Goal: Leave review/rating: Share an evaluation or opinion about a product, service, or content

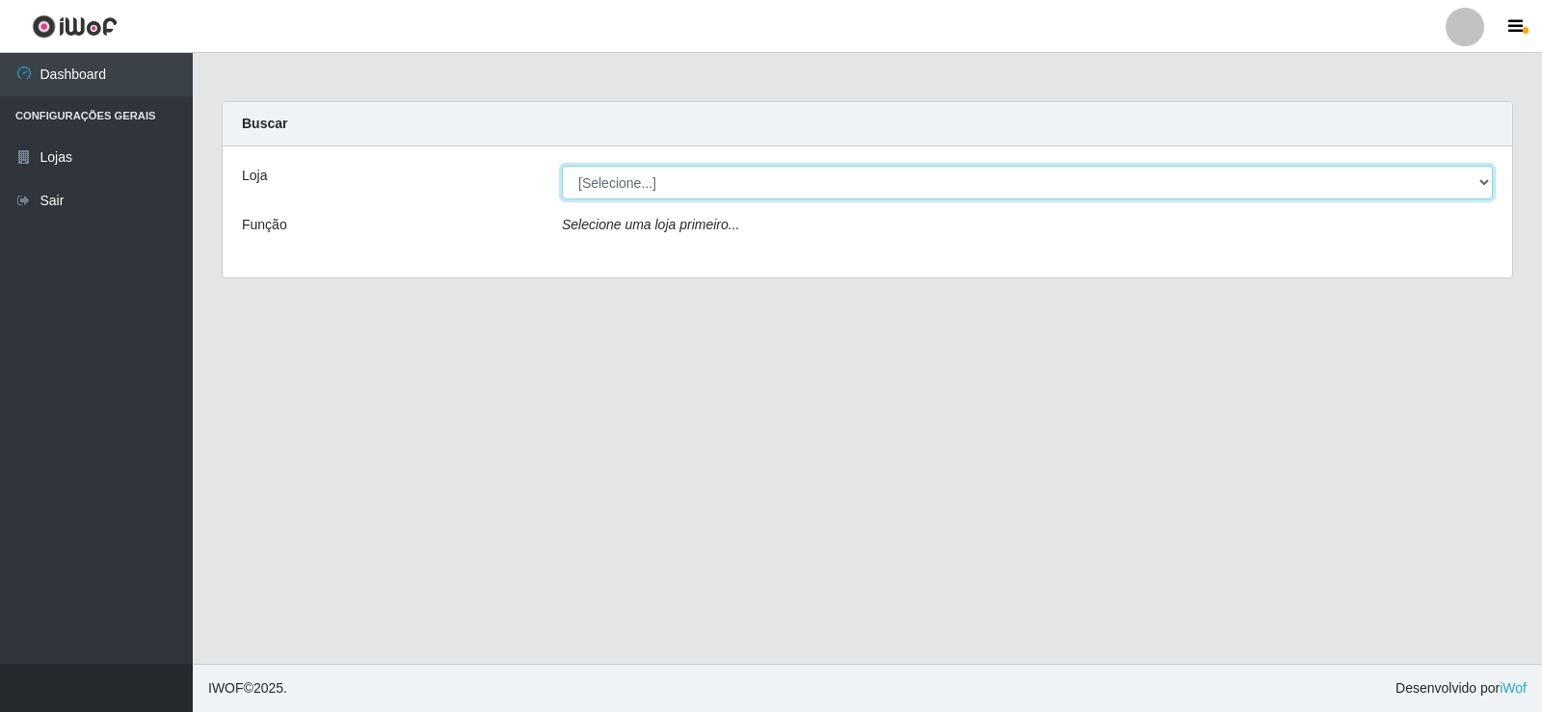
click at [1031, 195] on select "[Selecione...] Rede Compras Supermercados - LOJA 2" at bounding box center [1027, 183] width 931 height 34
select select "161"
click at [562, 166] on select "[Selecione...] Rede Compras Supermercados - LOJA 2" at bounding box center [1027, 183] width 931 height 34
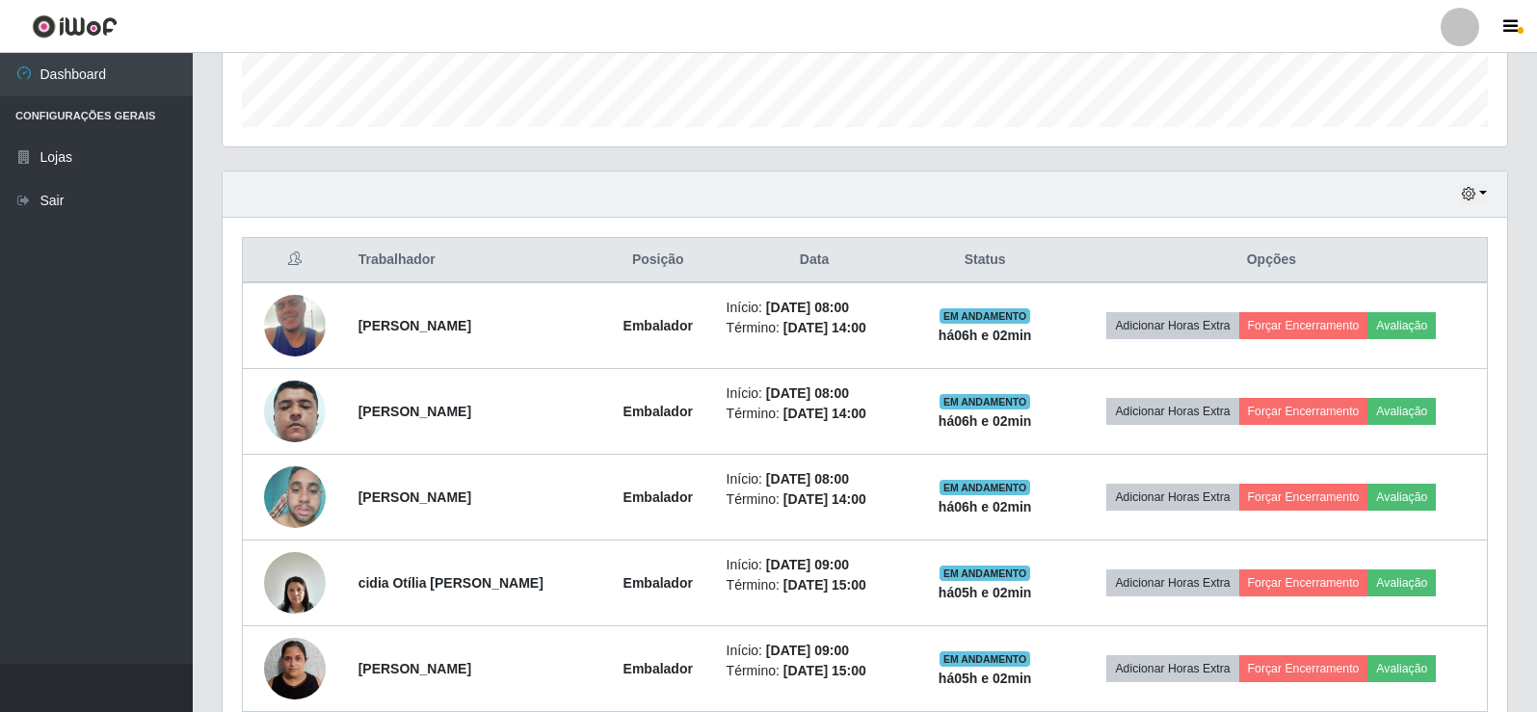
scroll to position [578, 0]
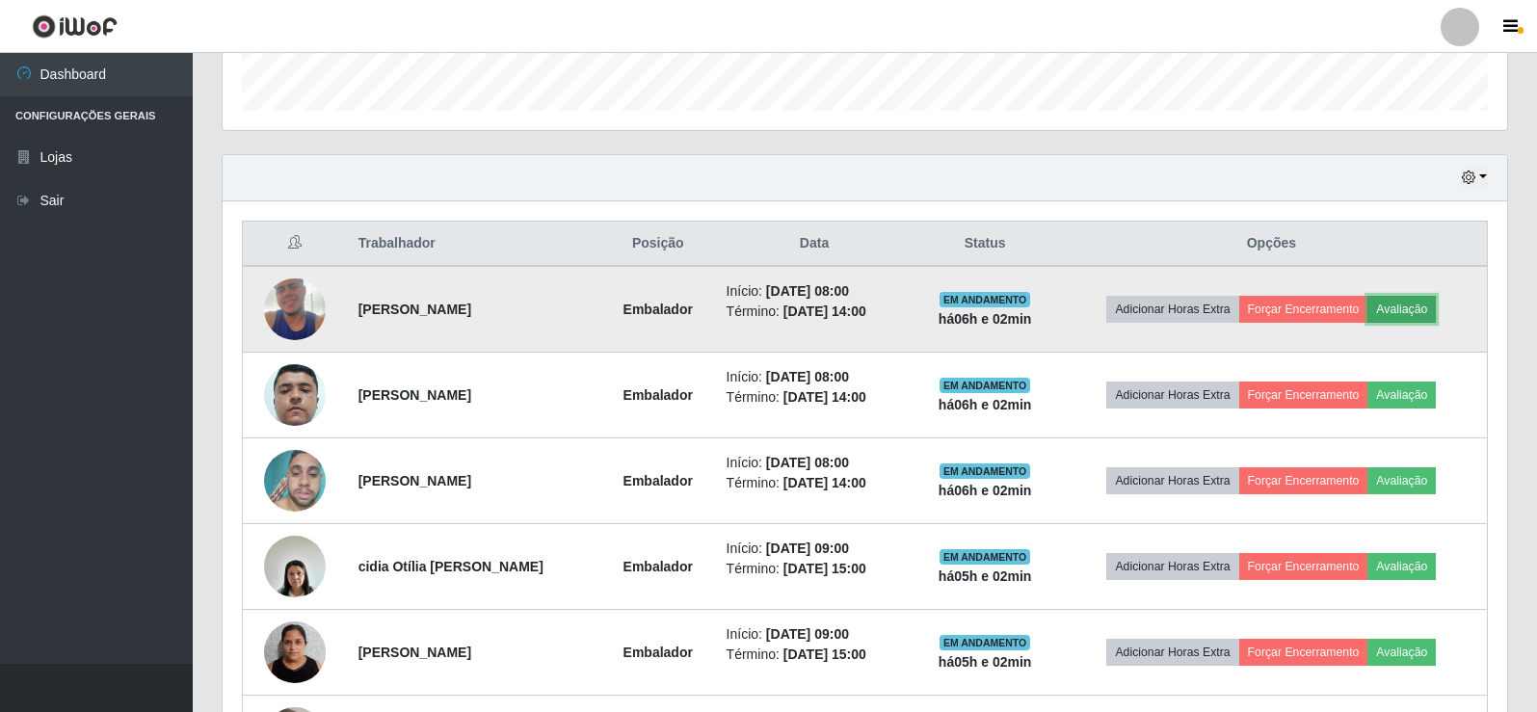
click at [1408, 304] on button "Avaliação" at bounding box center [1401, 309] width 68 height 27
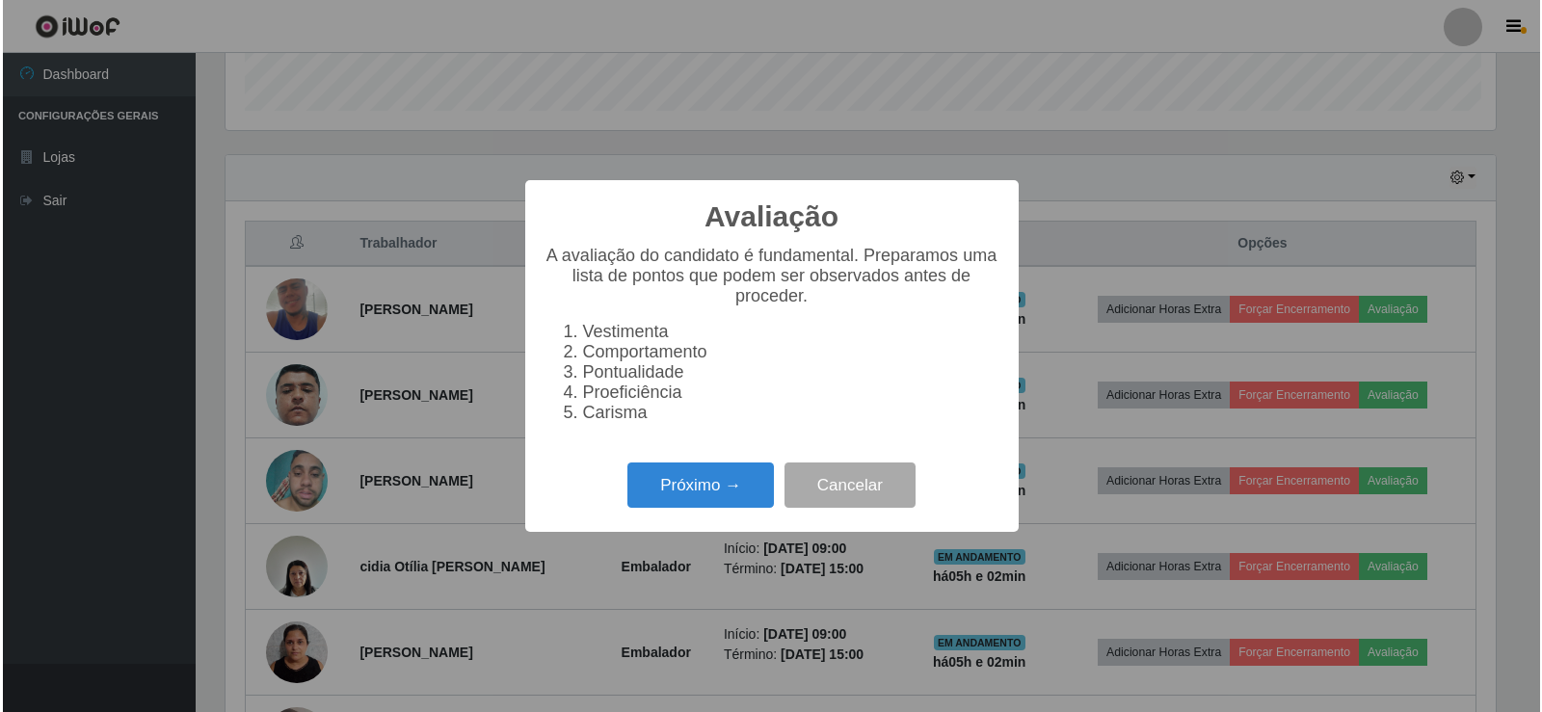
scroll to position [400, 1275]
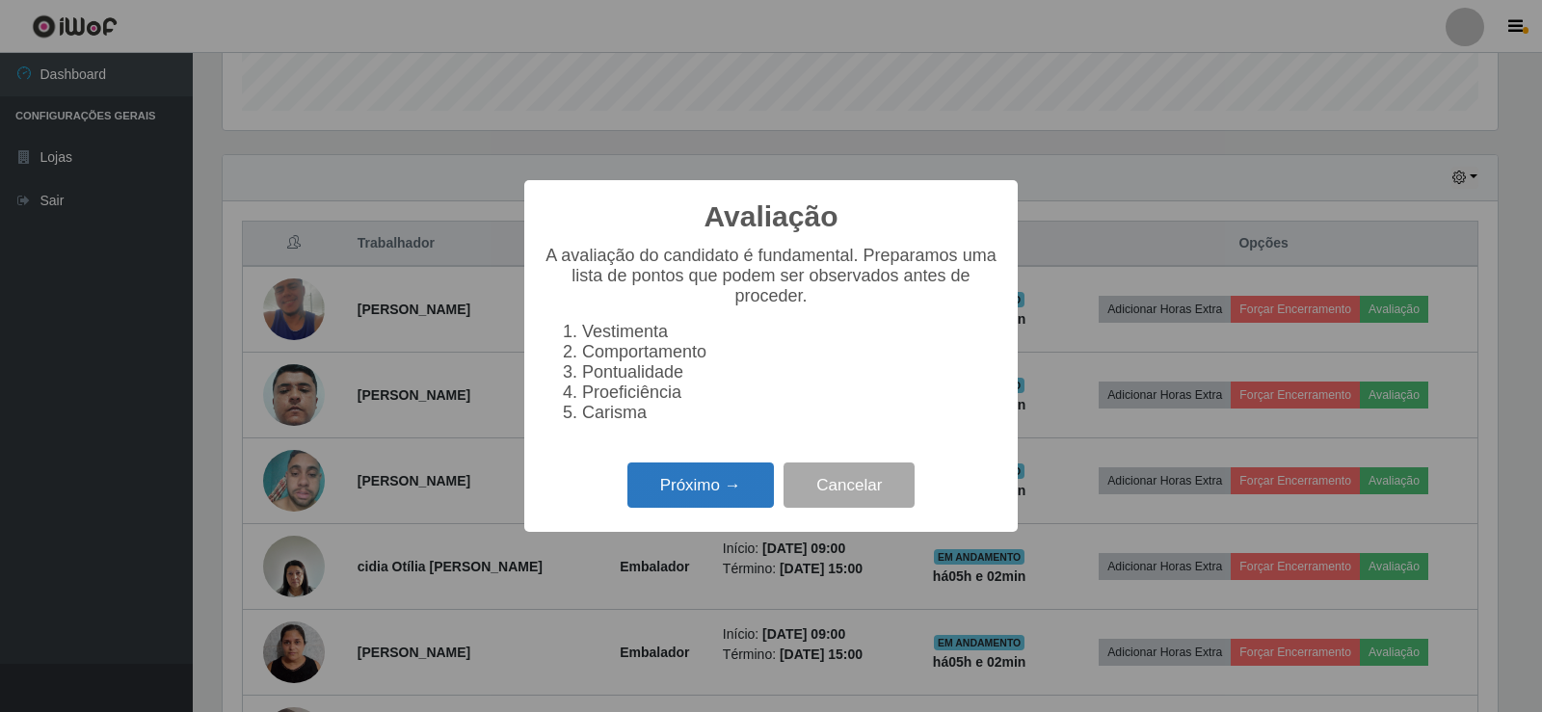
click at [666, 479] on button "Próximo →" at bounding box center [700, 485] width 146 height 45
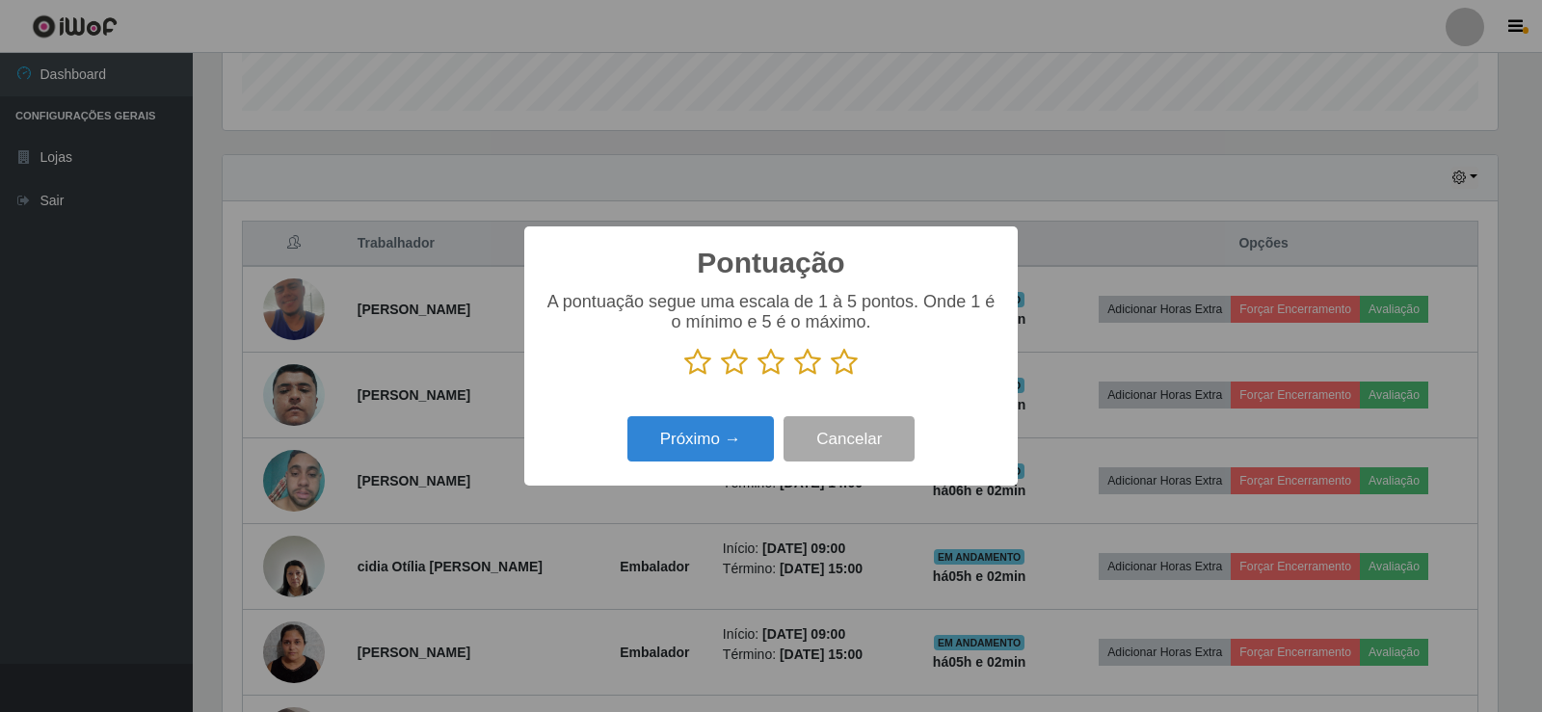
scroll to position [963299, 962424]
click at [843, 372] on icon at bounding box center [844, 362] width 27 height 29
click at [831, 377] on input "radio" at bounding box center [831, 377] width 0 height 0
click at [722, 454] on button "Próximo →" at bounding box center [700, 438] width 146 height 45
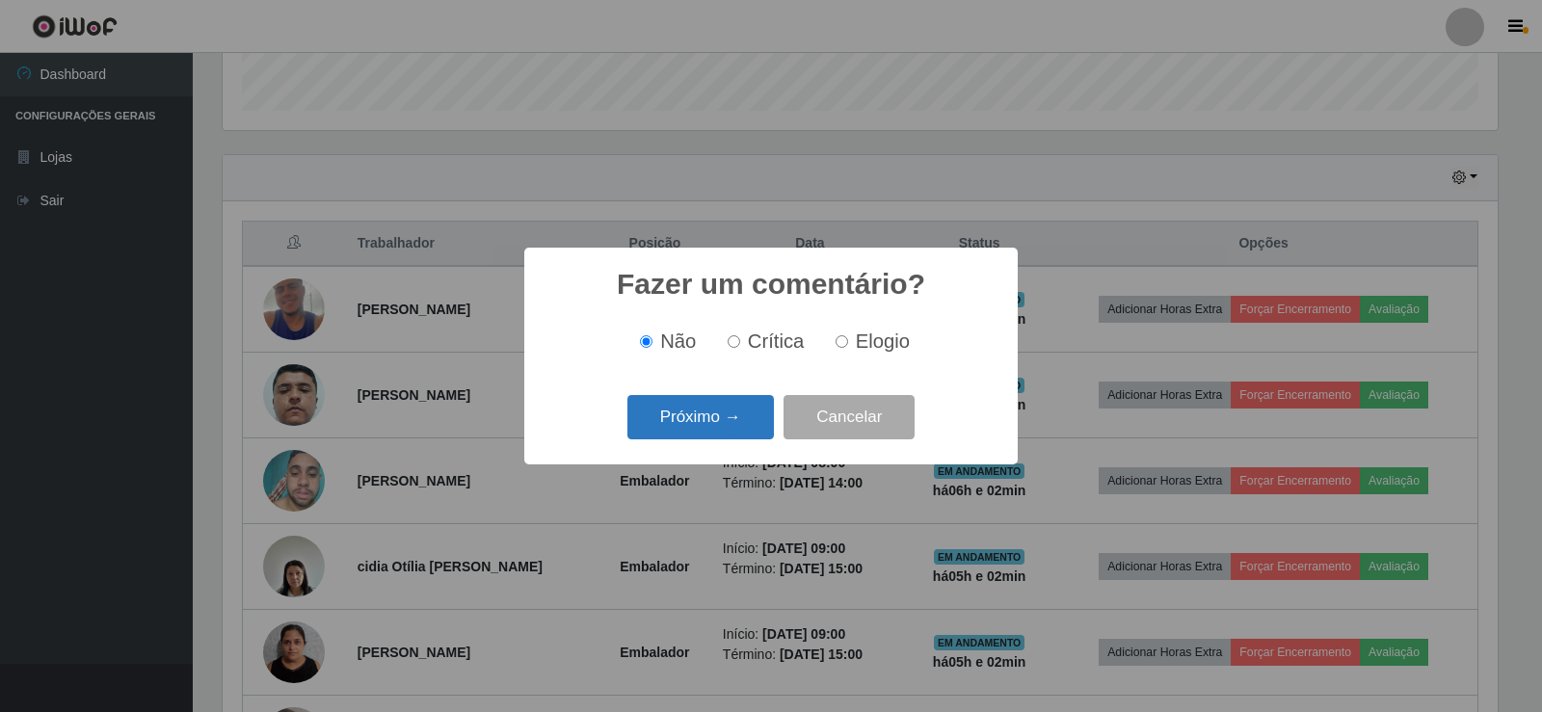
click at [729, 427] on button "Próximo →" at bounding box center [700, 417] width 146 height 45
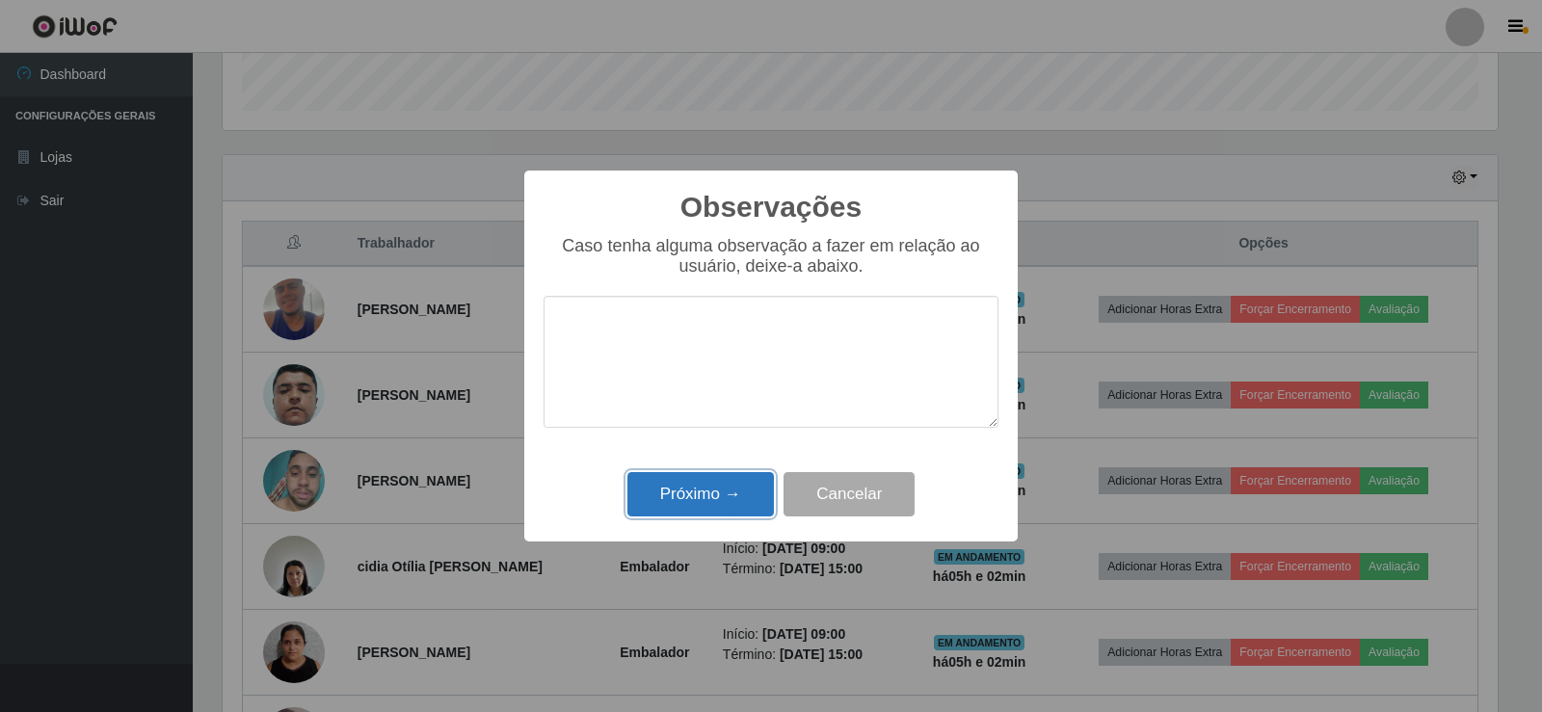
click at [671, 494] on button "Próximo →" at bounding box center [700, 494] width 146 height 45
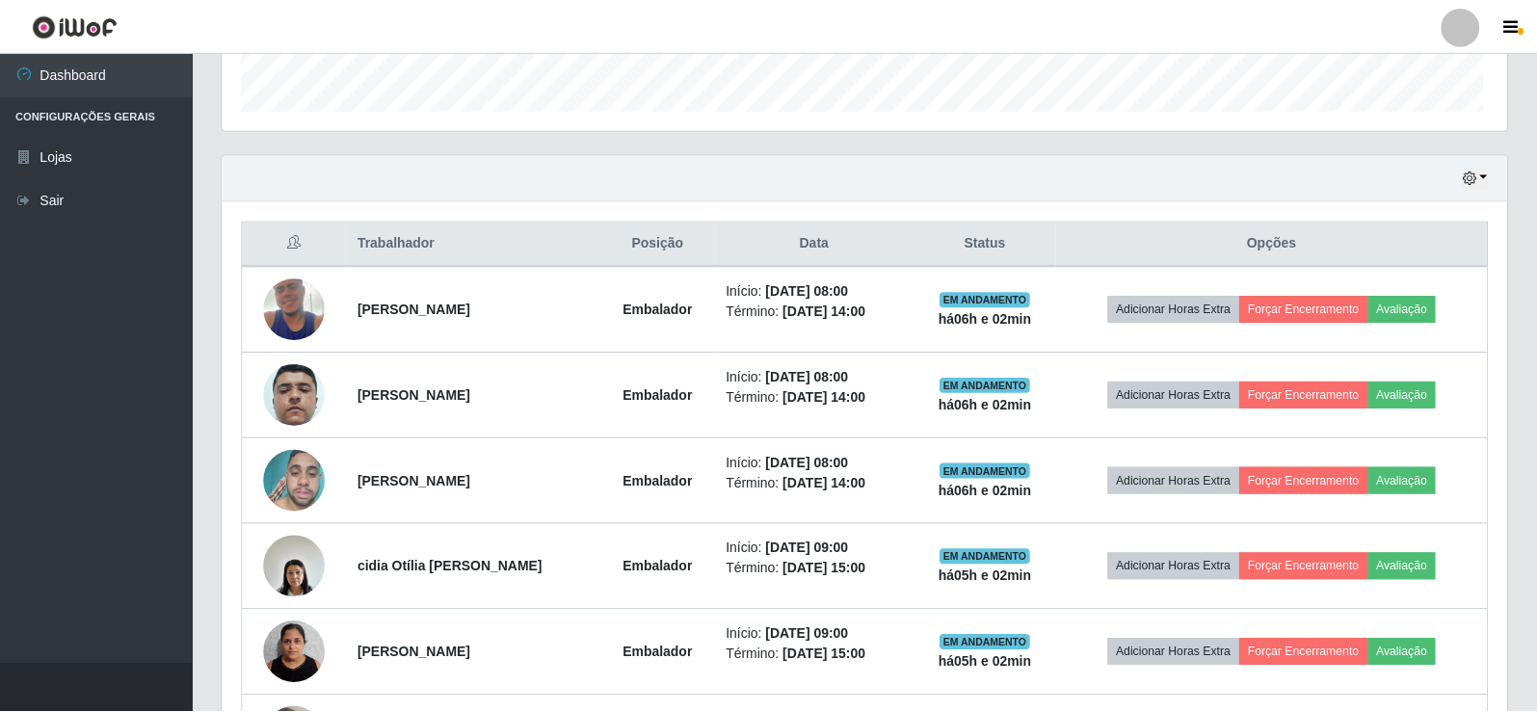
scroll to position [400, 1285]
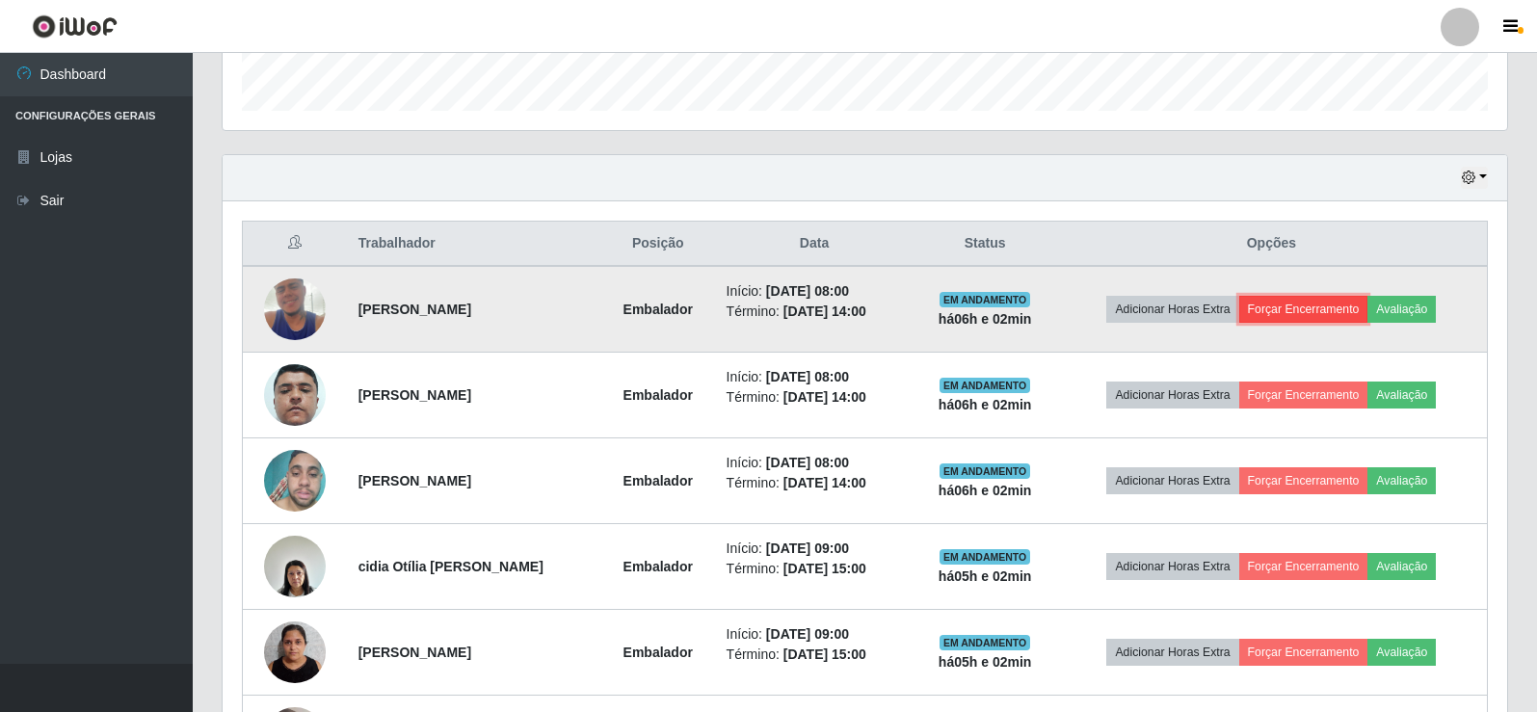
click at [1335, 302] on button "Forçar Encerramento" at bounding box center [1303, 309] width 129 height 27
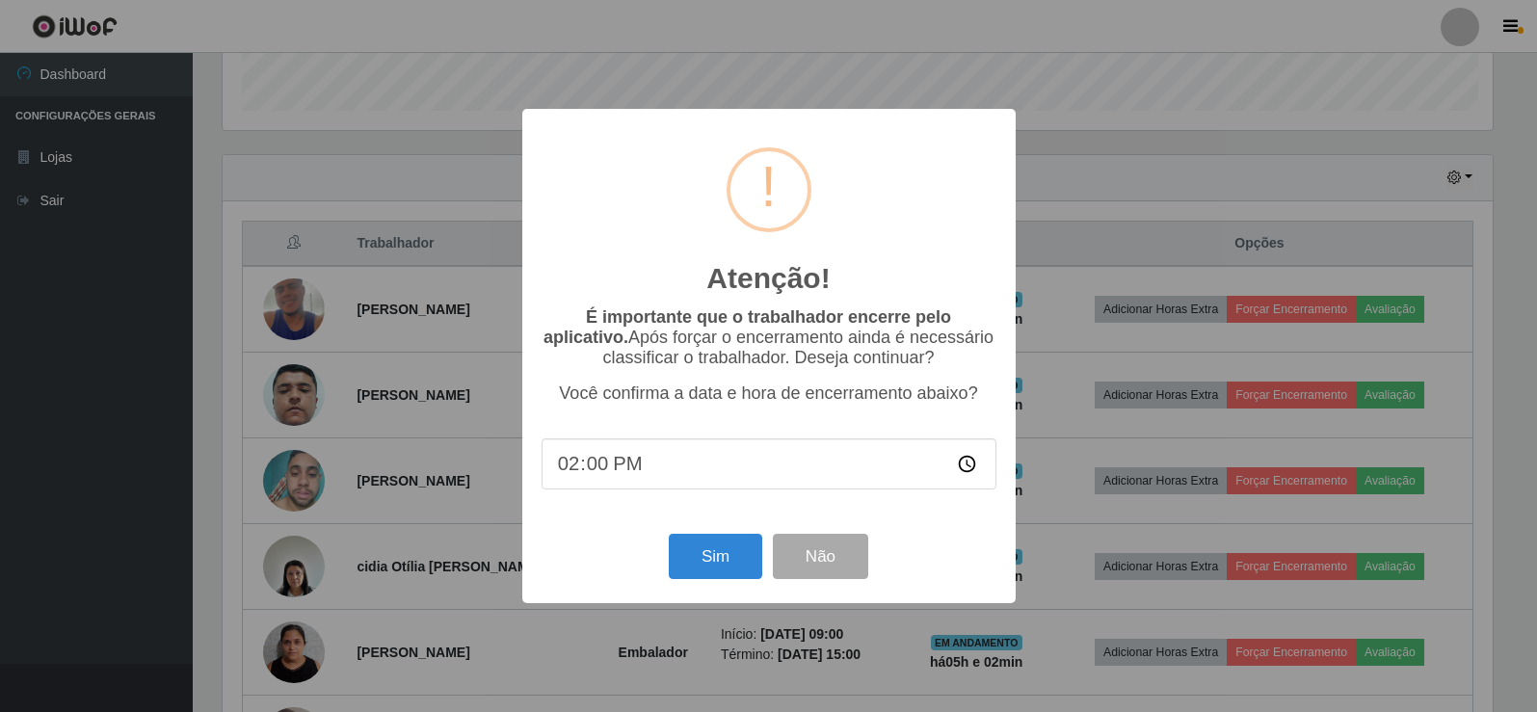
scroll to position [400, 1275]
click at [719, 554] on button "Sim" at bounding box center [717, 556] width 93 height 45
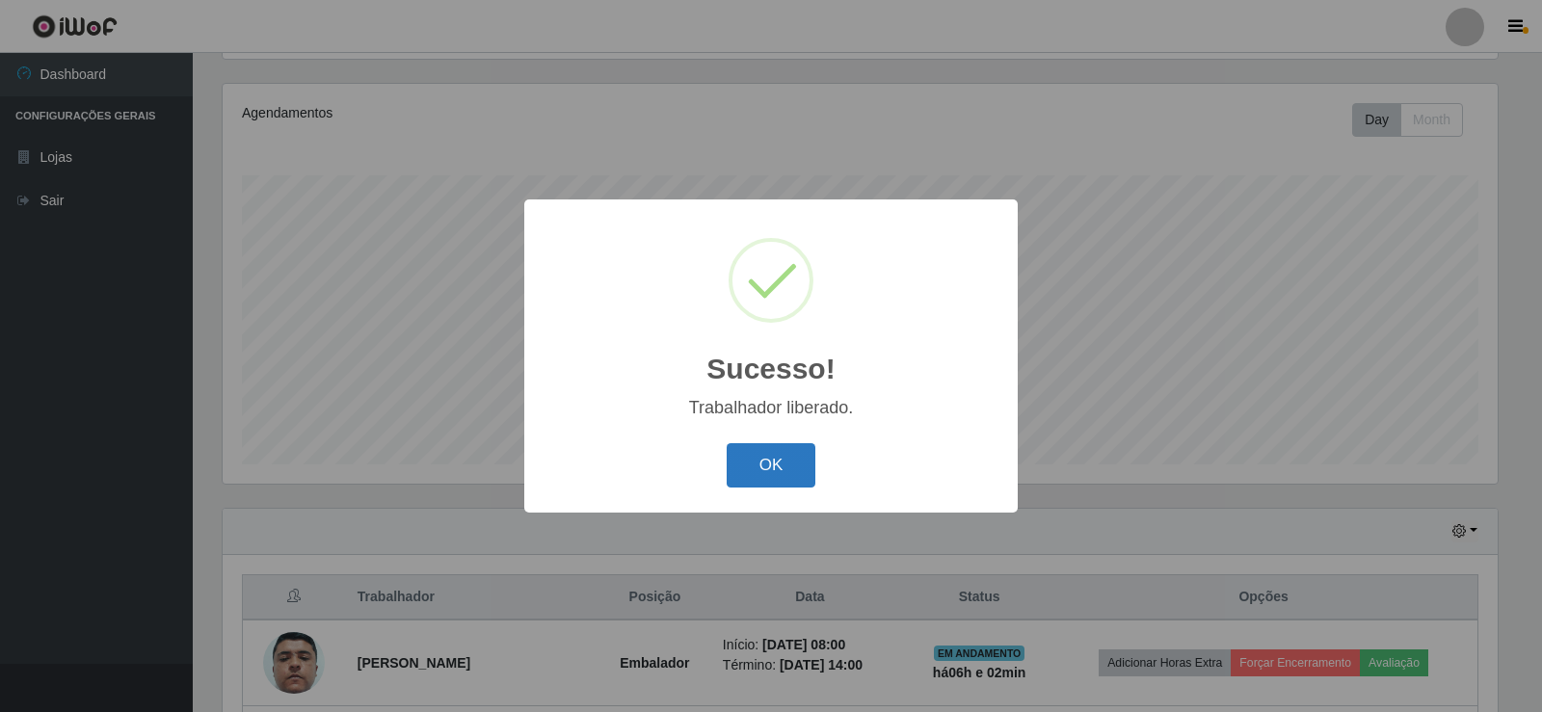
click at [780, 447] on button "OK" at bounding box center [772, 465] width 90 height 45
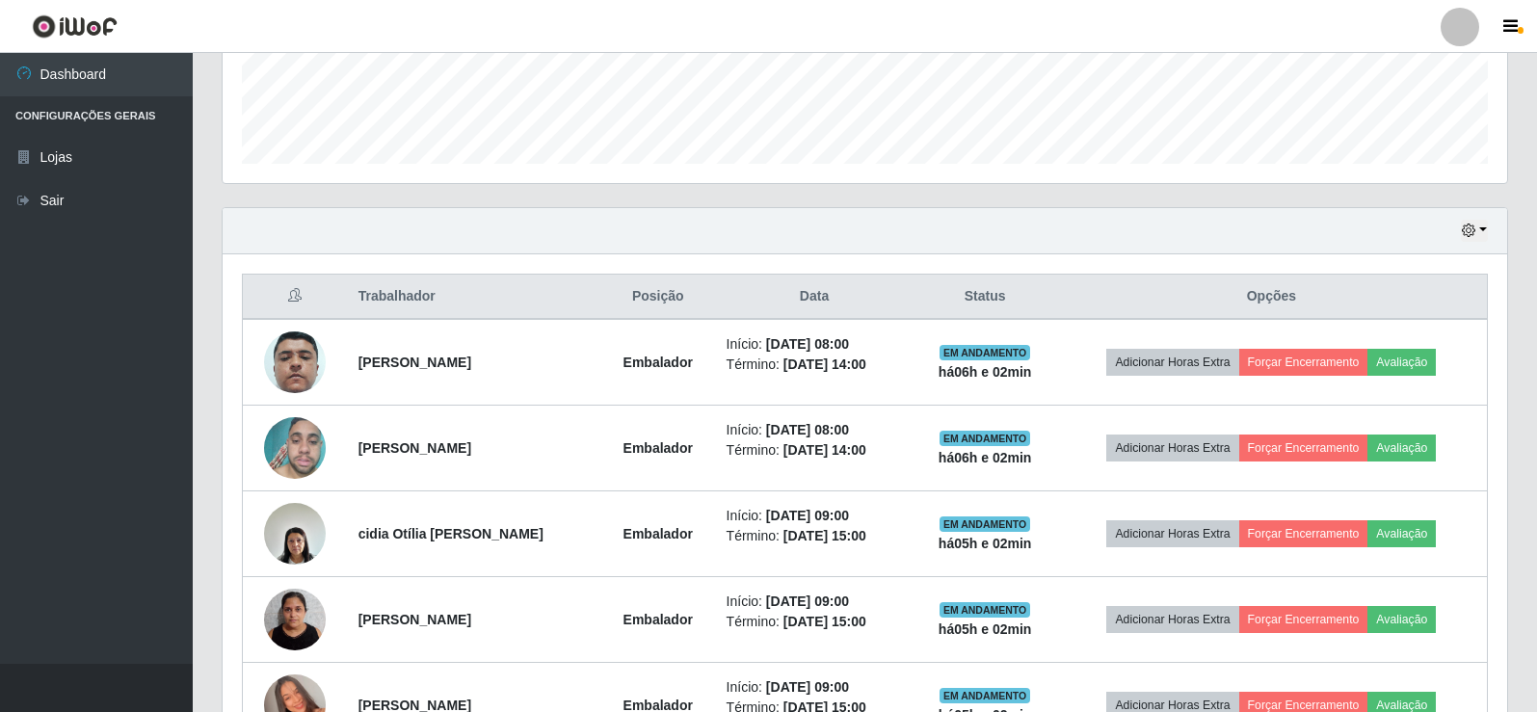
scroll to position [610, 0]
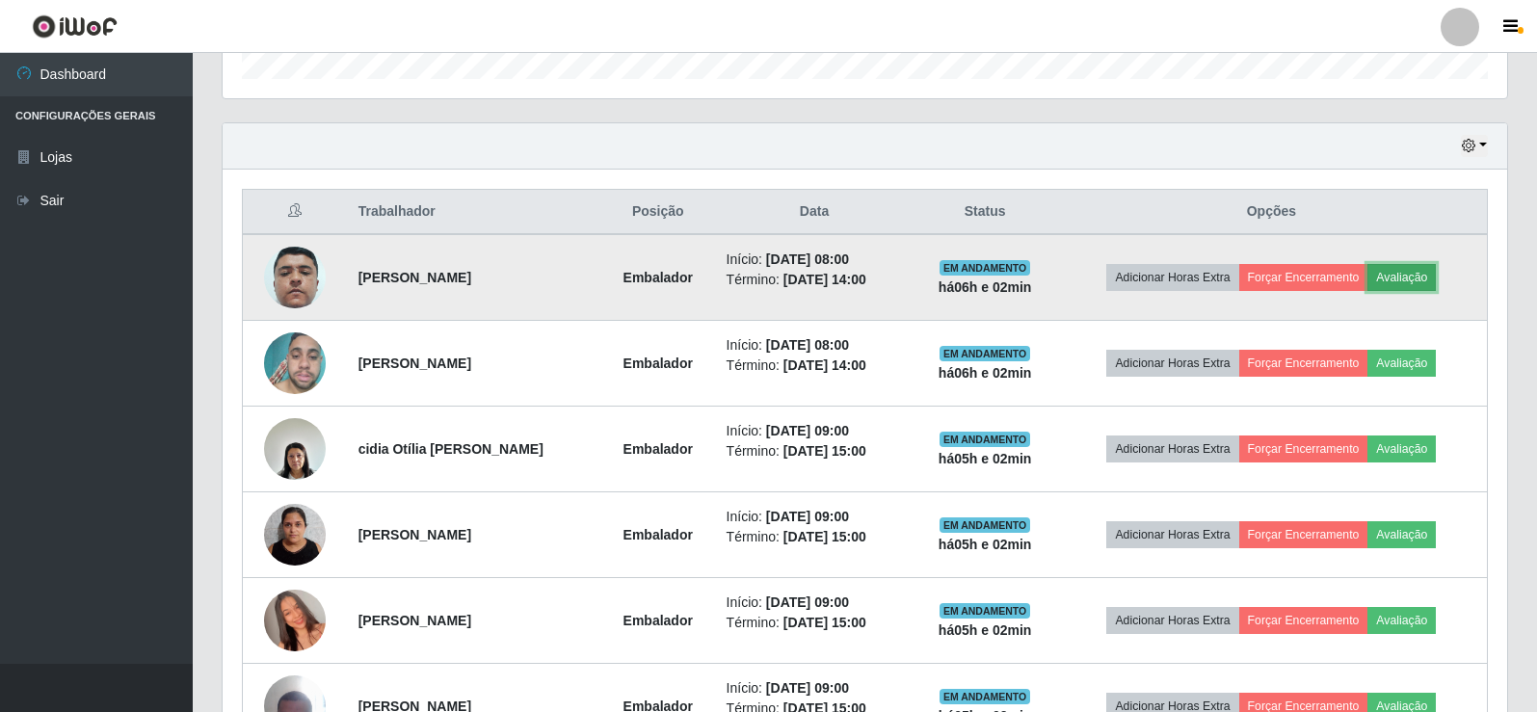
click at [1430, 272] on button "Avaliação" at bounding box center [1401, 277] width 68 height 27
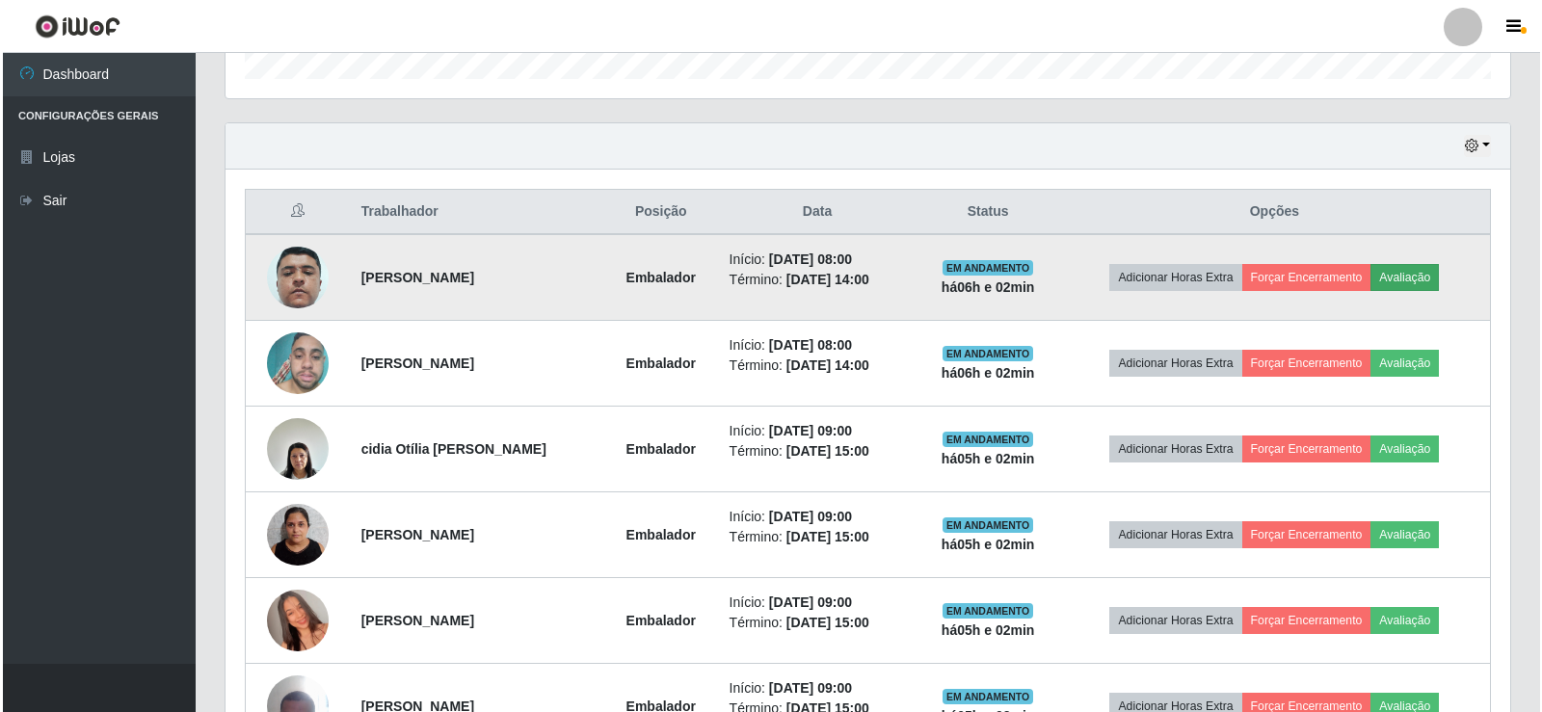
scroll to position [400, 1275]
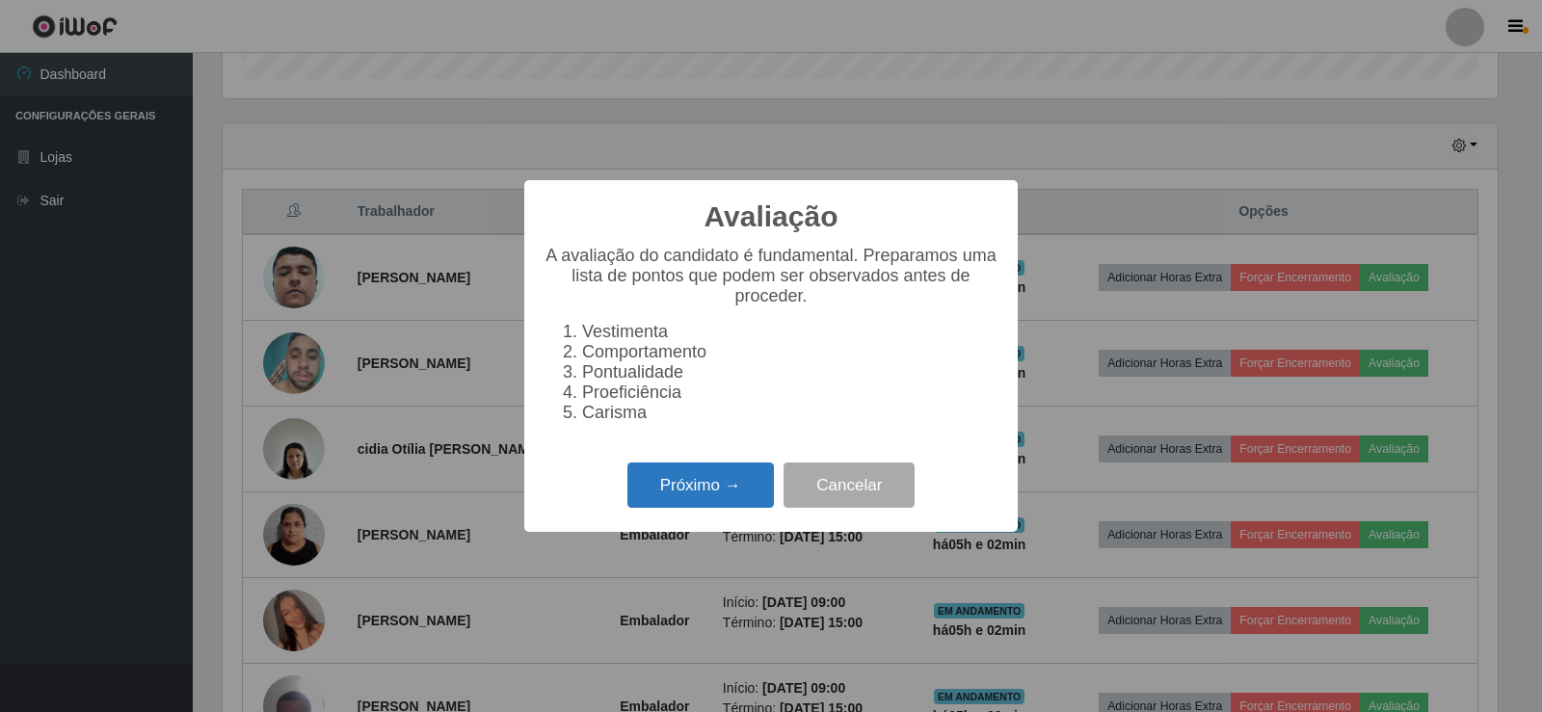
click at [683, 498] on button "Próximo →" at bounding box center [700, 485] width 146 height 45
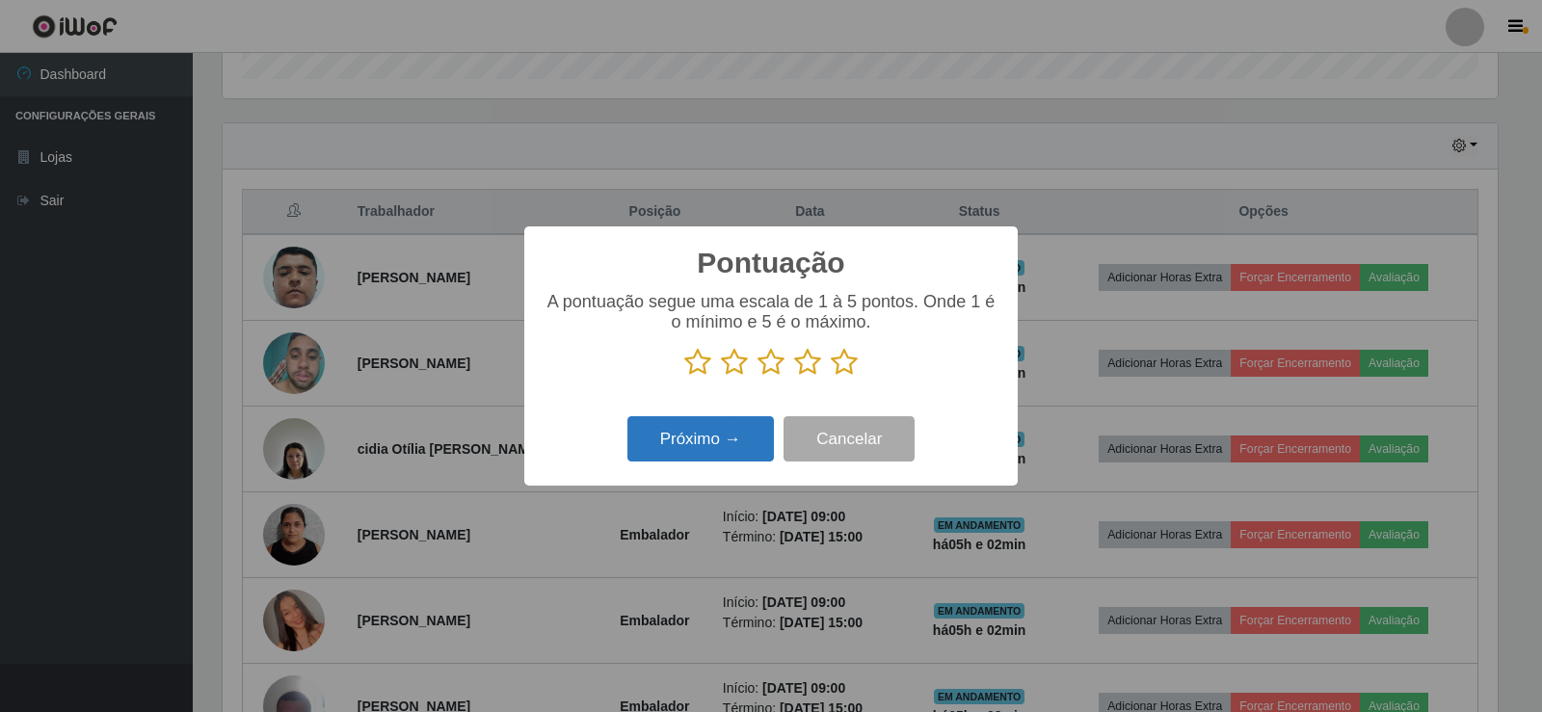
scroll to position [963299, 962424]
click at [837, 361] on icon at bounding box center [844, 362] width 27 height 29
click at [831, 377] on input "radio" at bounding box center [831, 377] width 0 height 0
click at [711, 449] on button "Próximo →" at bounding box center [700, 438] width 146 height 45
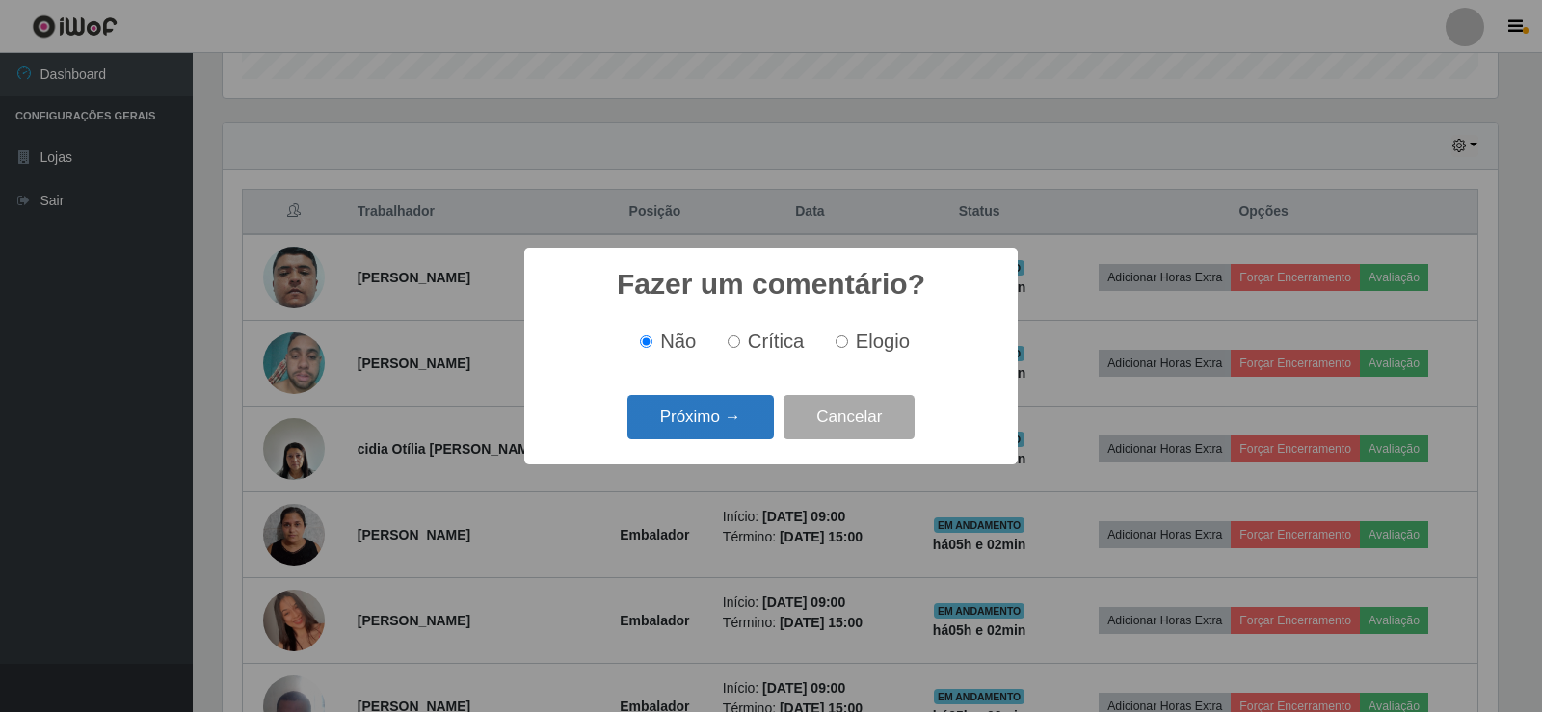
click at [750, 416] on button "Próximo →" at bounding box center [700, 417] width 146 height 45
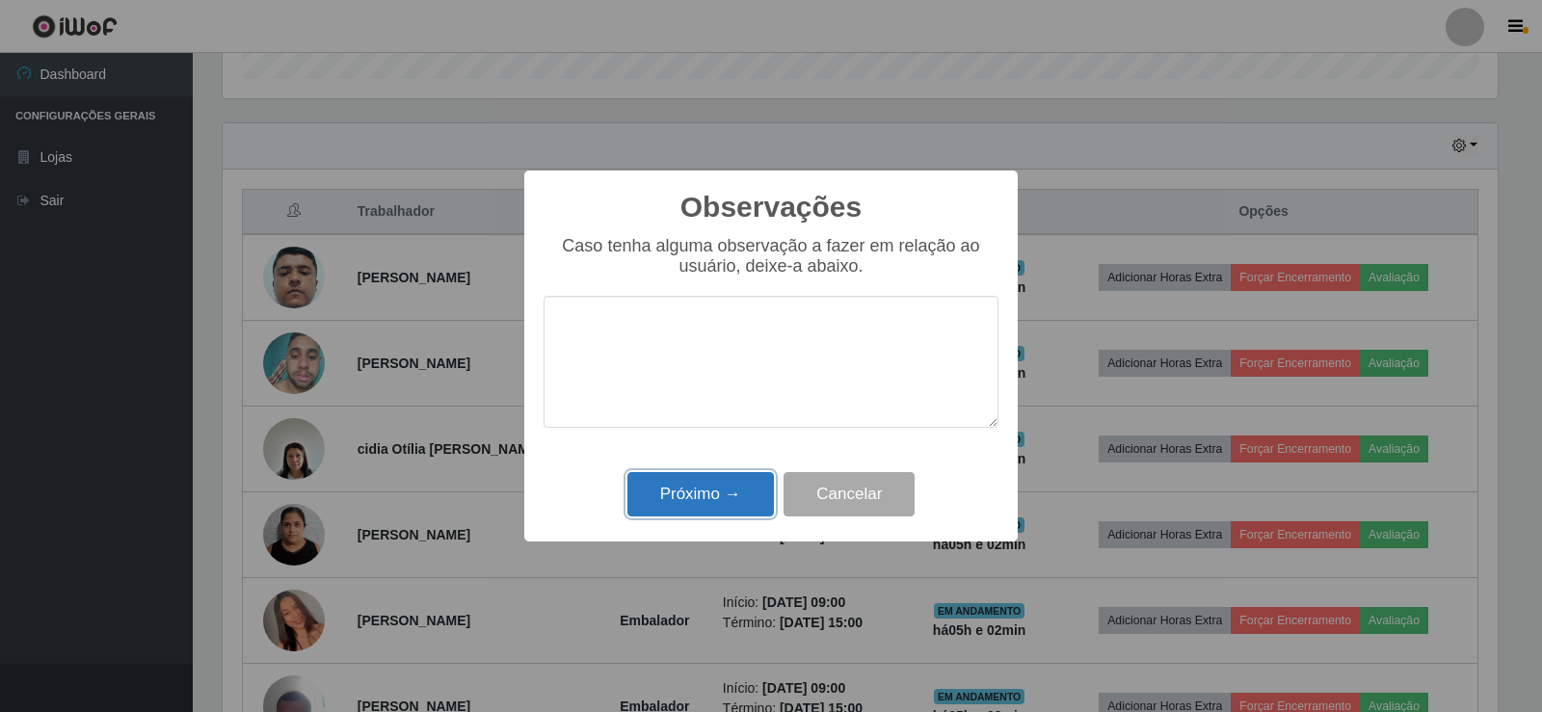
click at [702, 474] on button "Próximo →" at bounding box center [700, 494] width 146 height 45
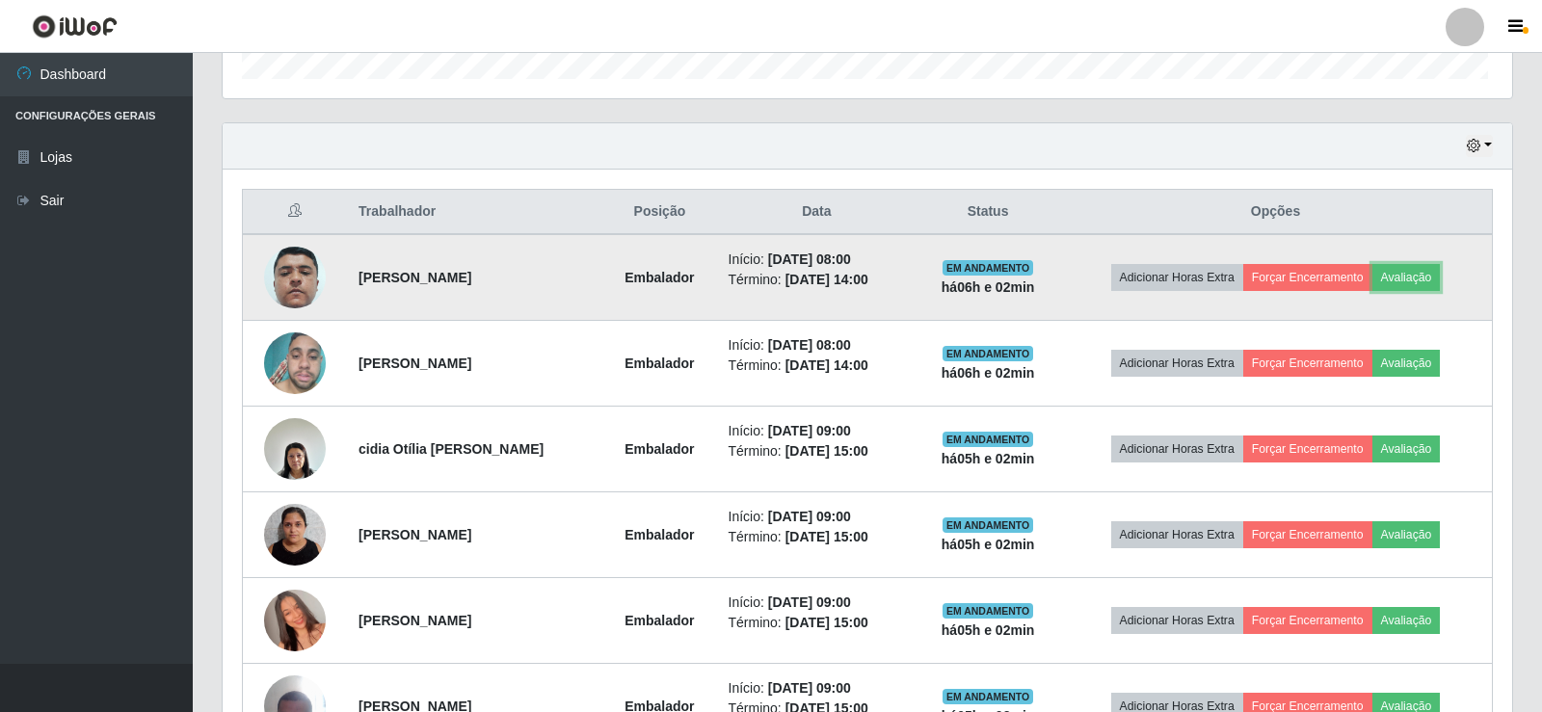
scroll to position [400, 1285]
click at [1316, 275] on button "Forçar Encerramento" at bounding box center [1303, 277] width 129 height 27
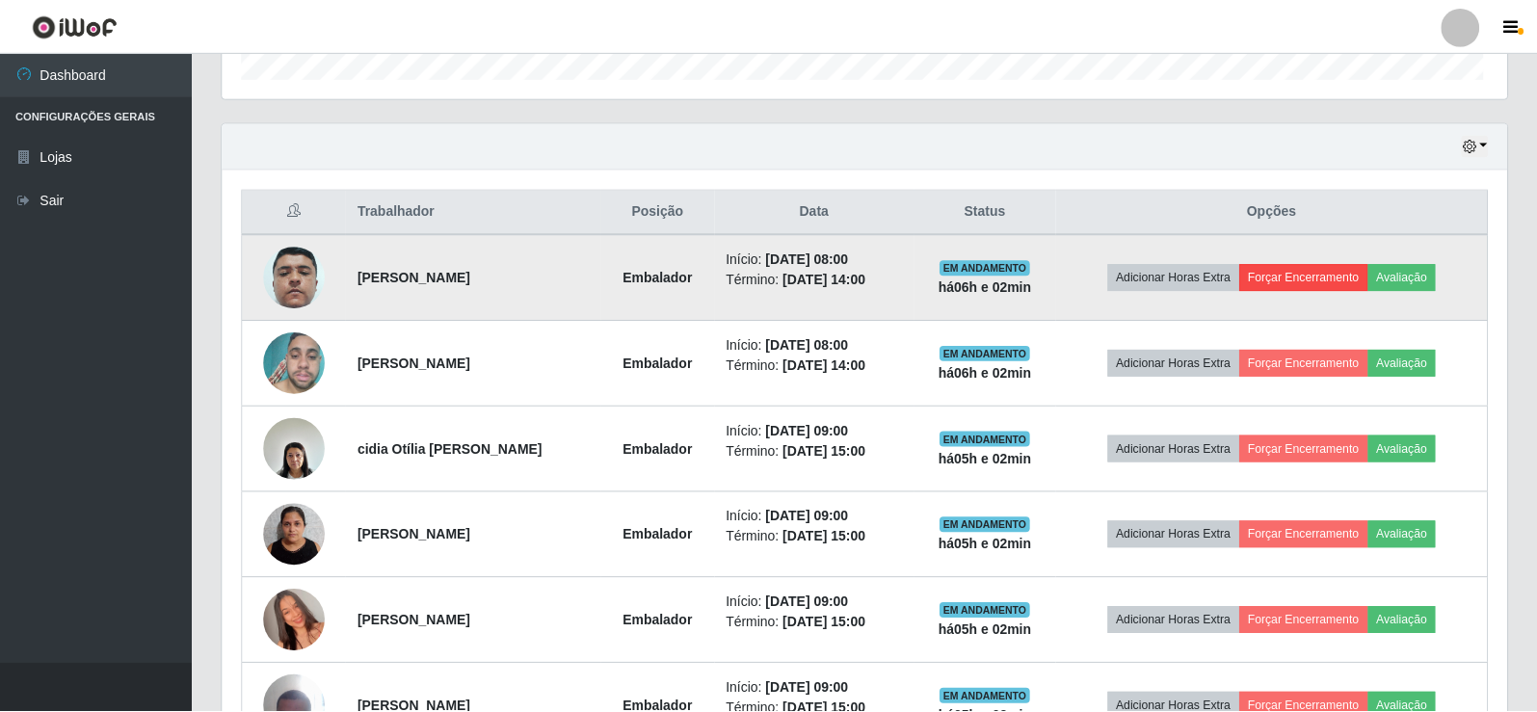
scroll to position [400, 1275]
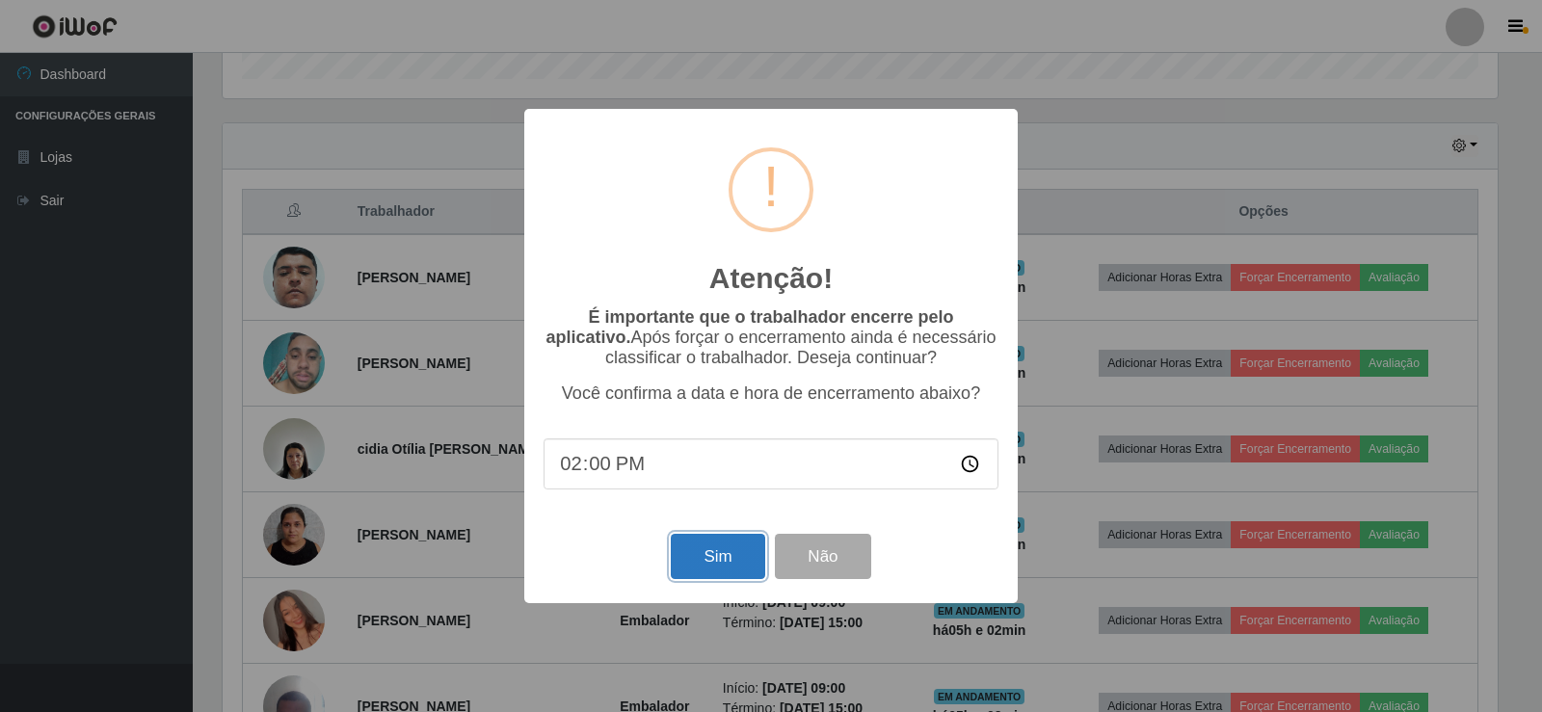
click at [678, 565] on button "Sim" at bounding box center [717, 556] width 93 height 45
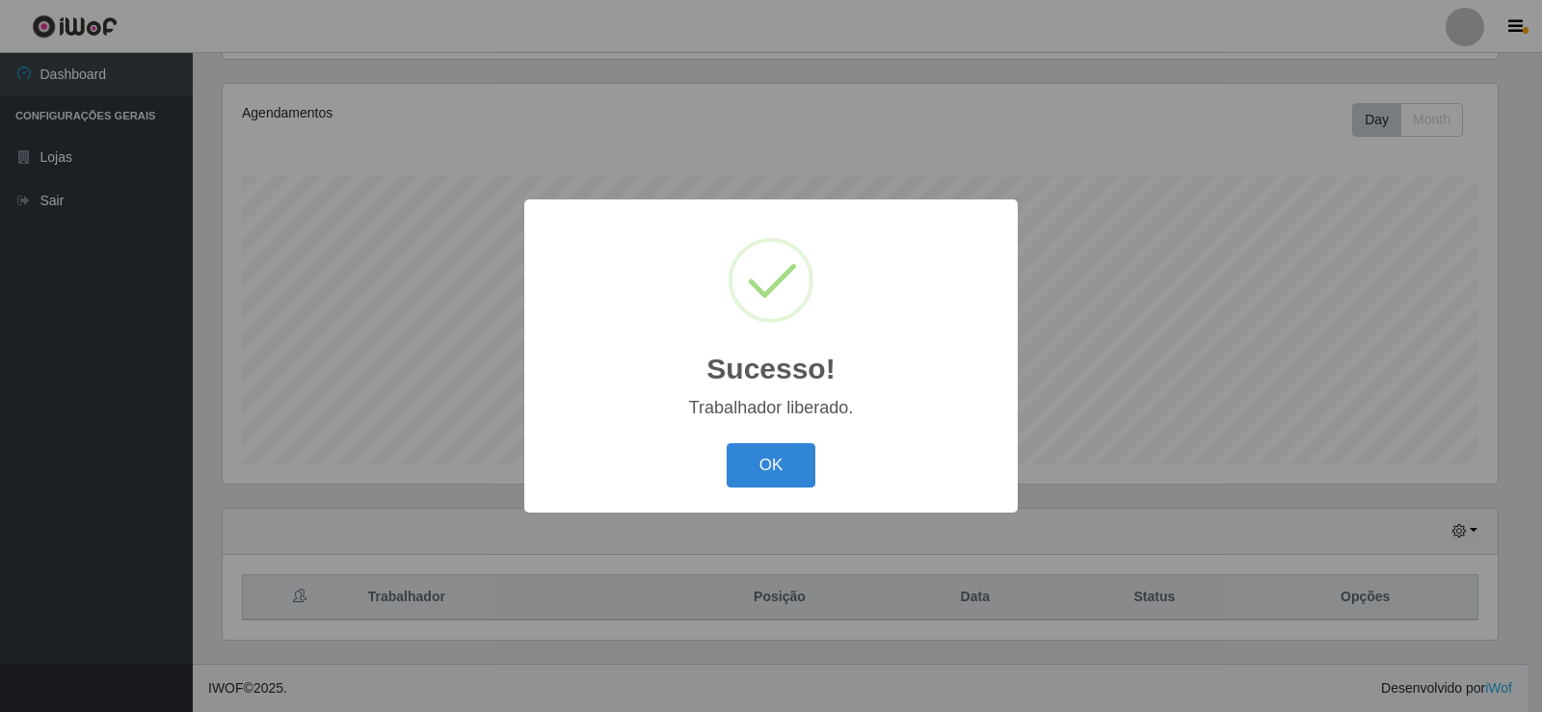
scroll to position [0, 0]
click at [803, 453] on button "OK" at bounding box center [772, 465] width 90 height 45
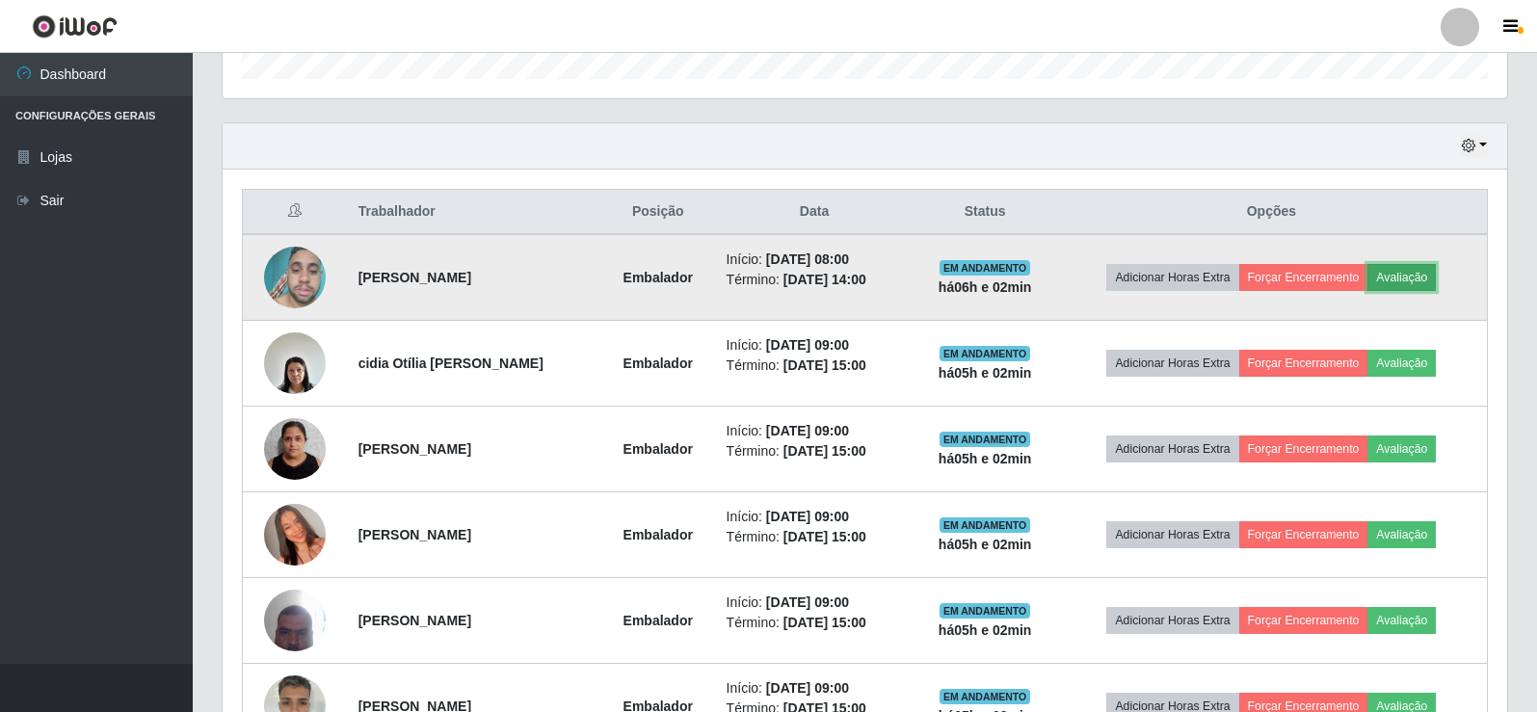
click at [1407, 276] on button "Avaliação" at bounding box center [1401, 277] width 68 height 27
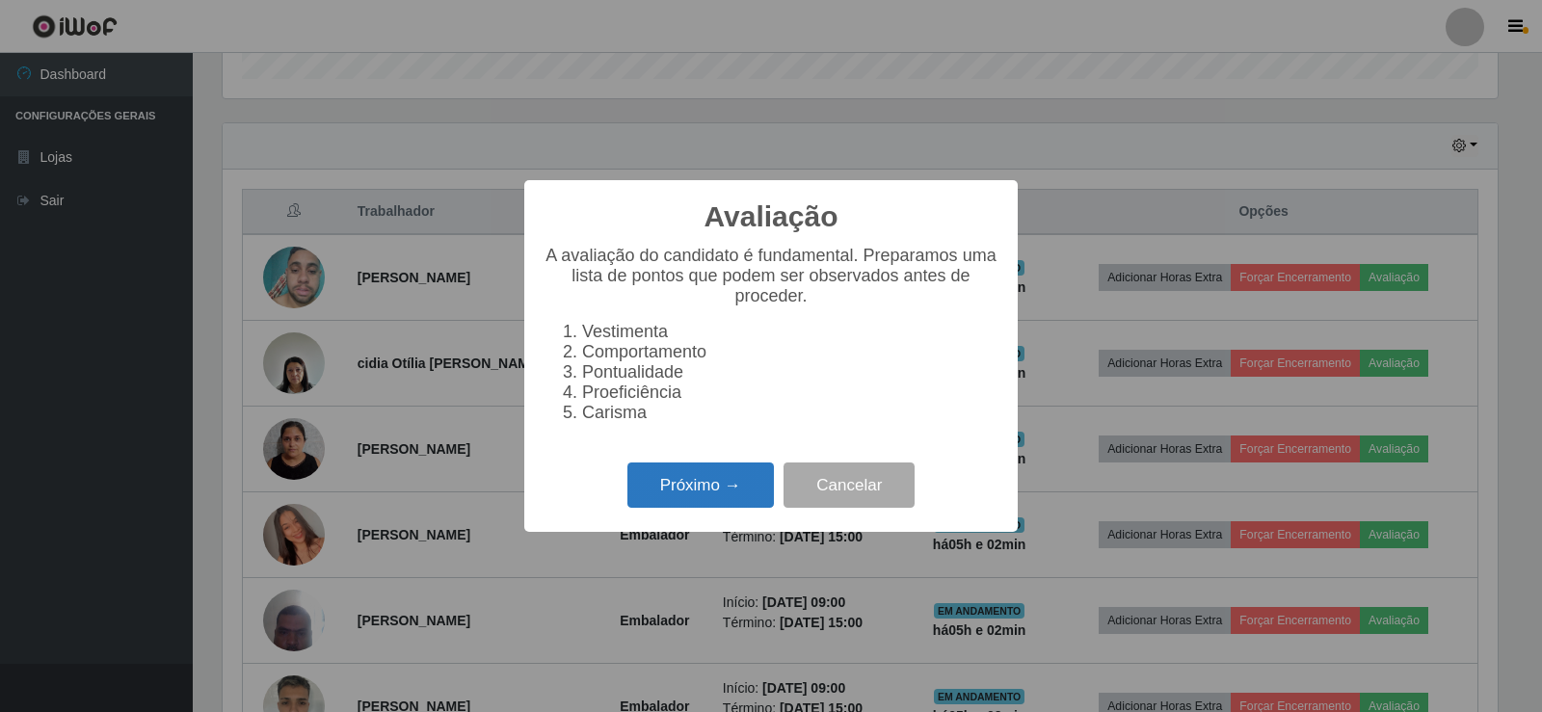
click at [726, 494] on button "Próximo →" at bounding box center [700, 485] width 146 height 45
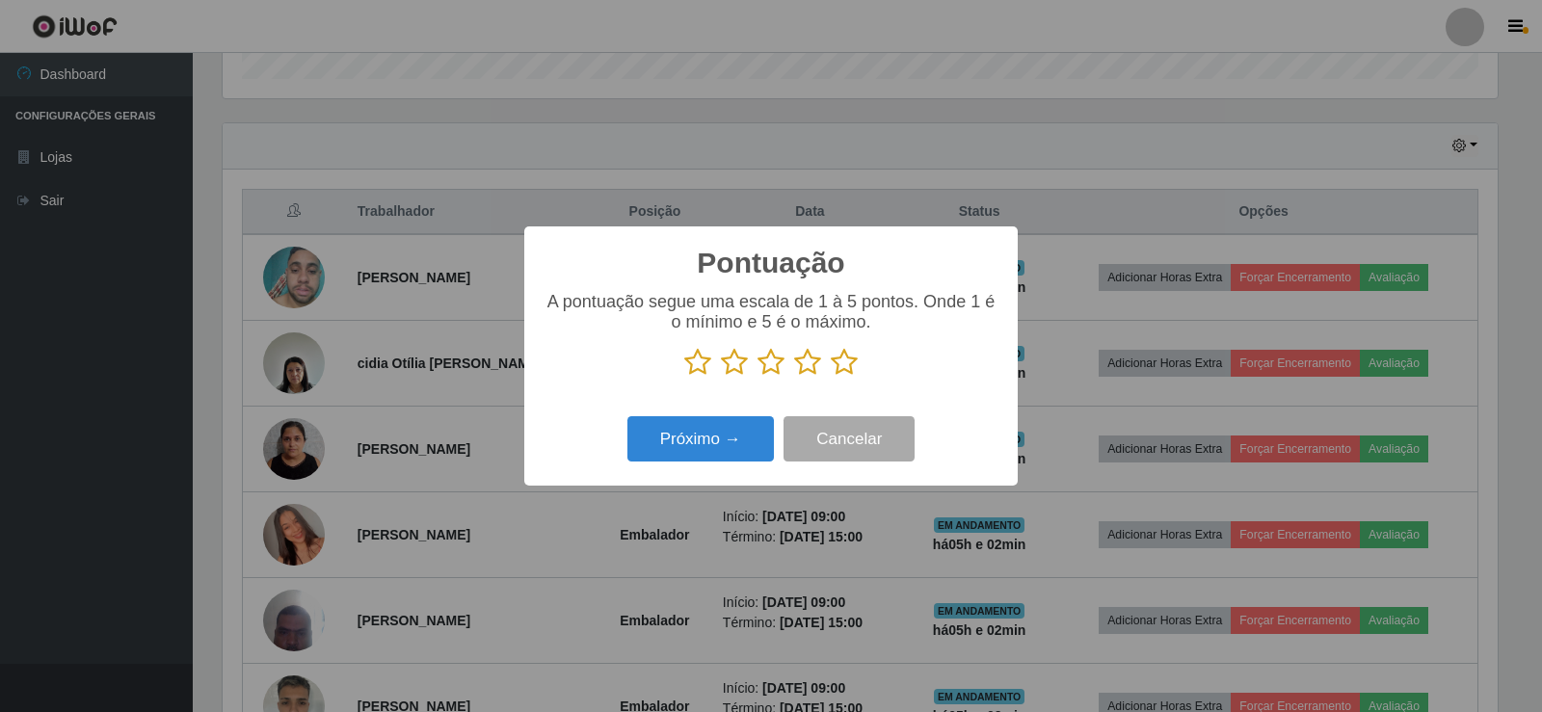
click at [844, 369] on icon at bounding box center [844, 362] width 27 height 29
click at [831, 377] on input "radio" at bounding box center [831, 377] width 0 height 0
click at [739, 446] on button "Próximo →" at bounding box center [700, 438] width 146 height 45
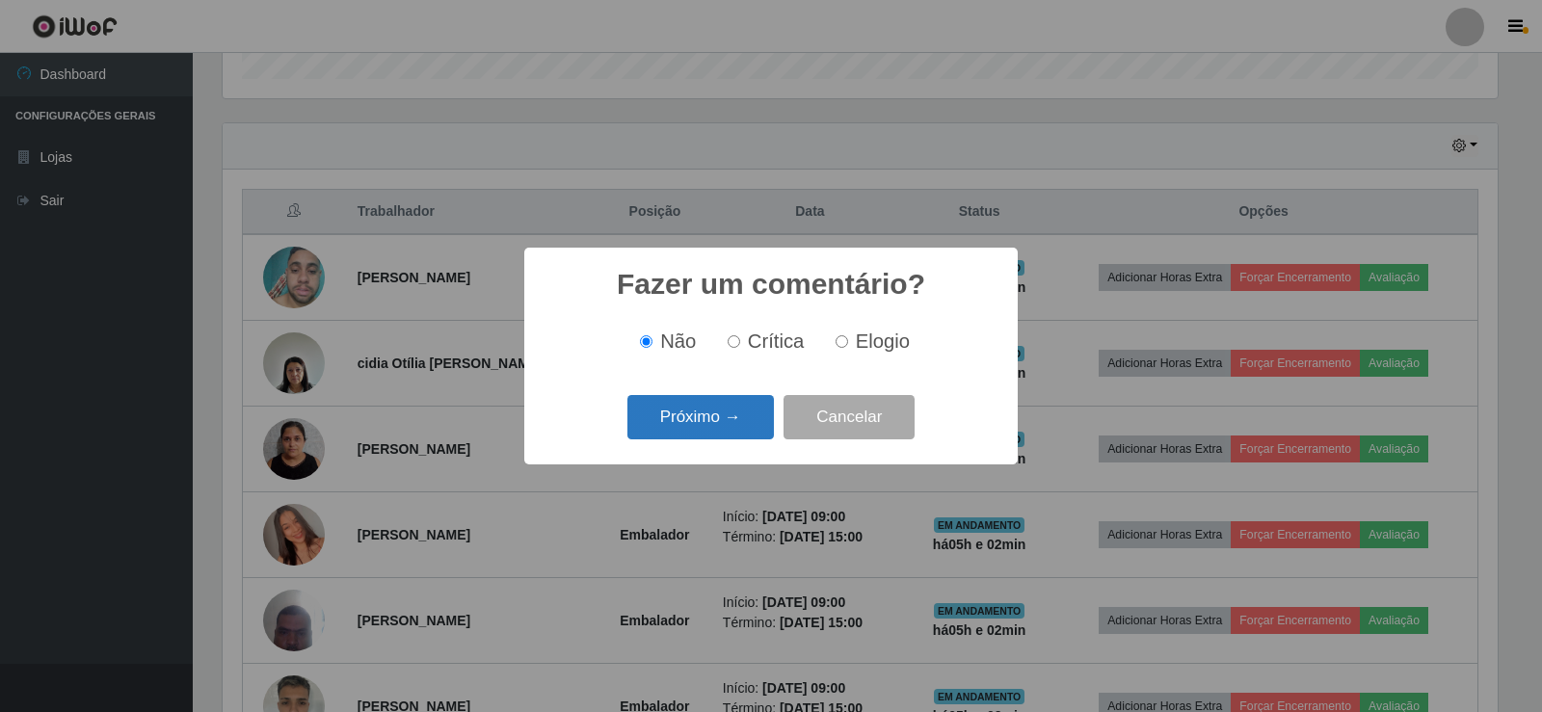
click at [732, 434] on button "Próximo →" at bounding box center [700, 417] width 146 height 45
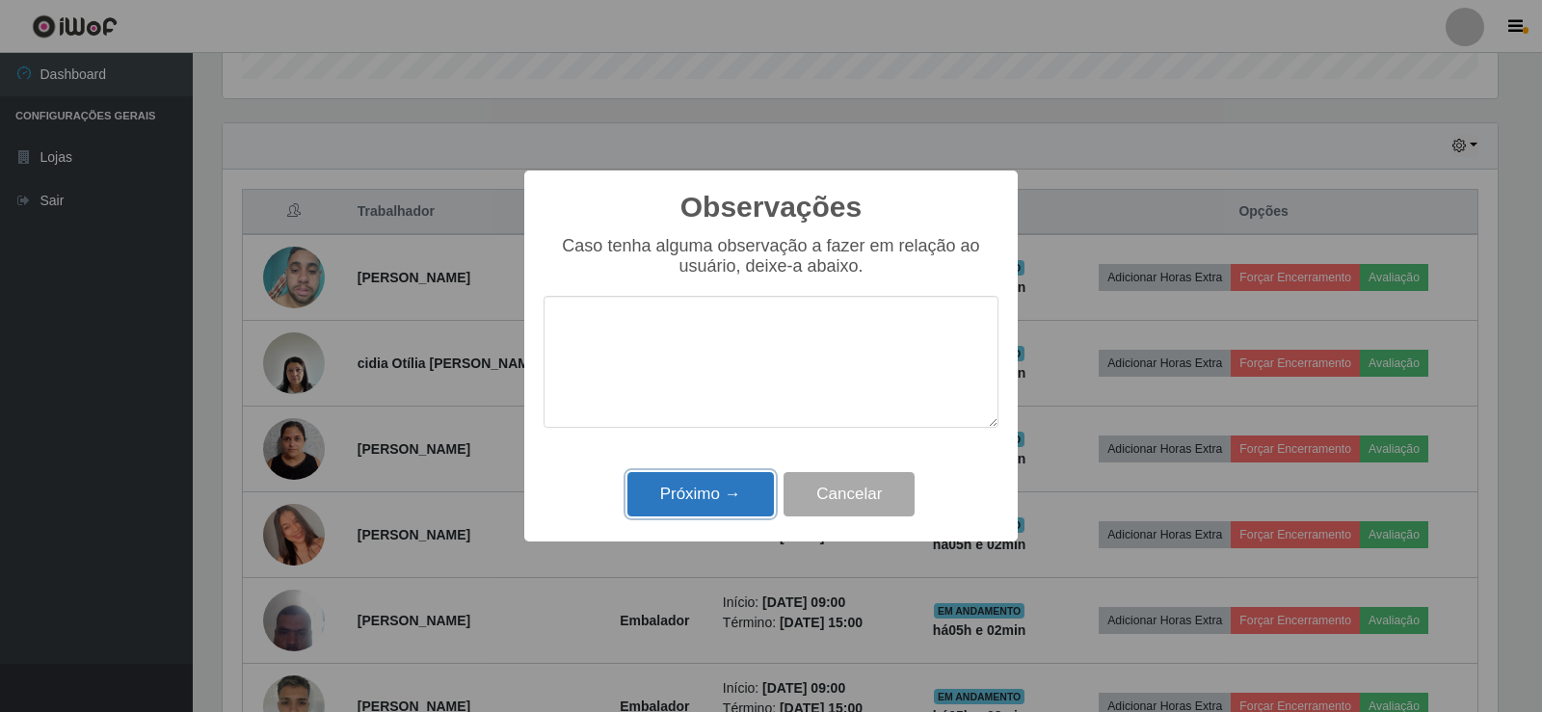
click at [722, 488] on button "Próximo →" at bounding box center [700, 494] width 146 height 45
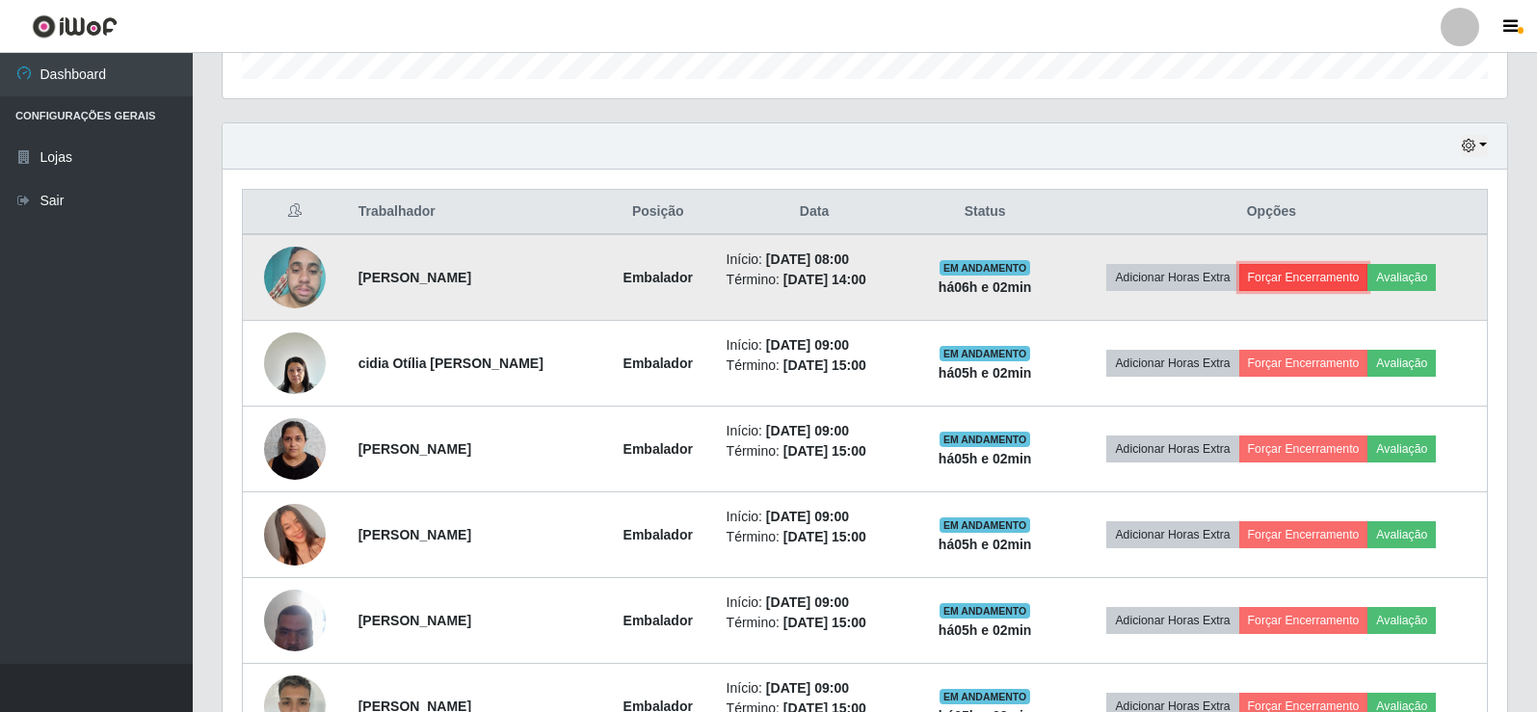
click at [1323, 284] on button "Forçar Encerramento" at bounding box center [1303, 277] width 129 height 27
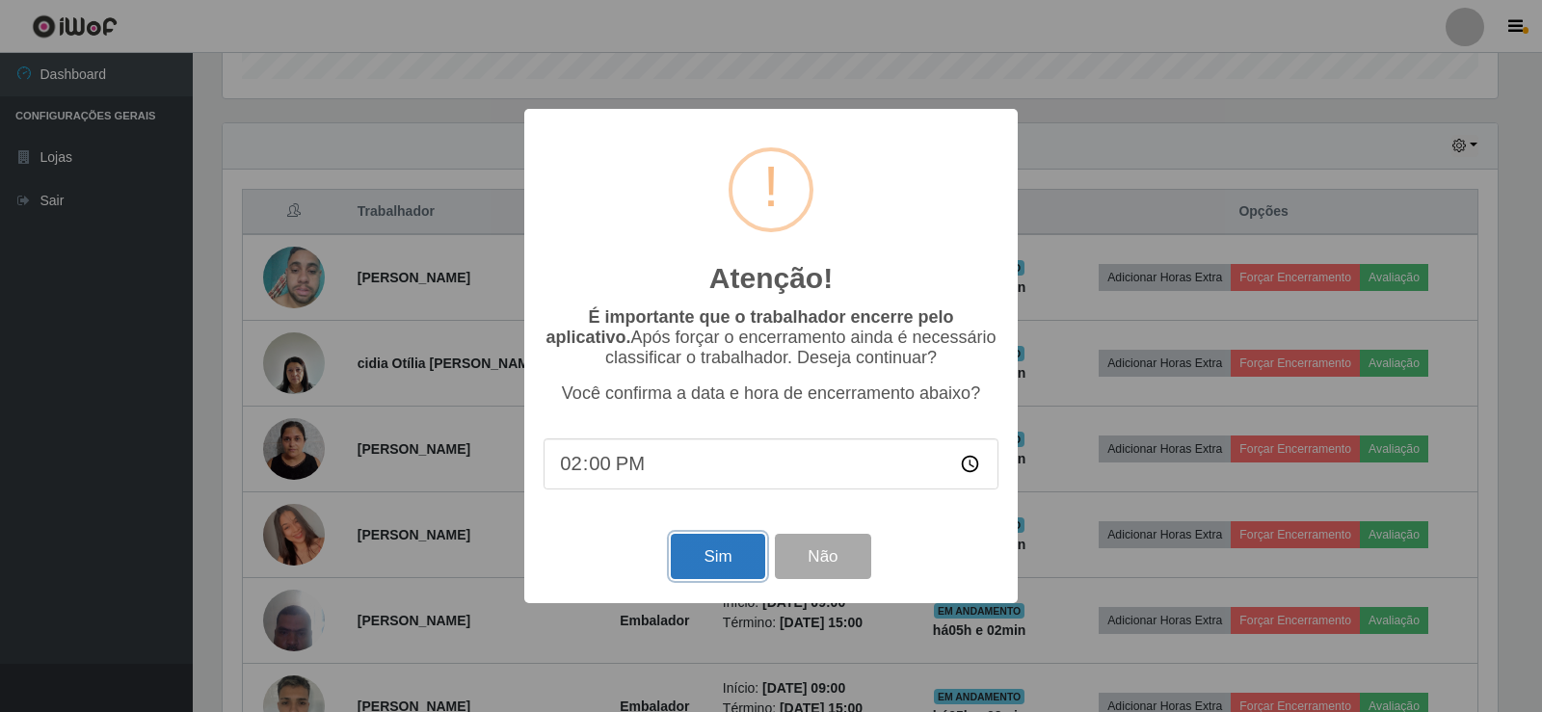
click at [708, 549] on button "Sim" at bounding box center [717, 556] width 93 height 45
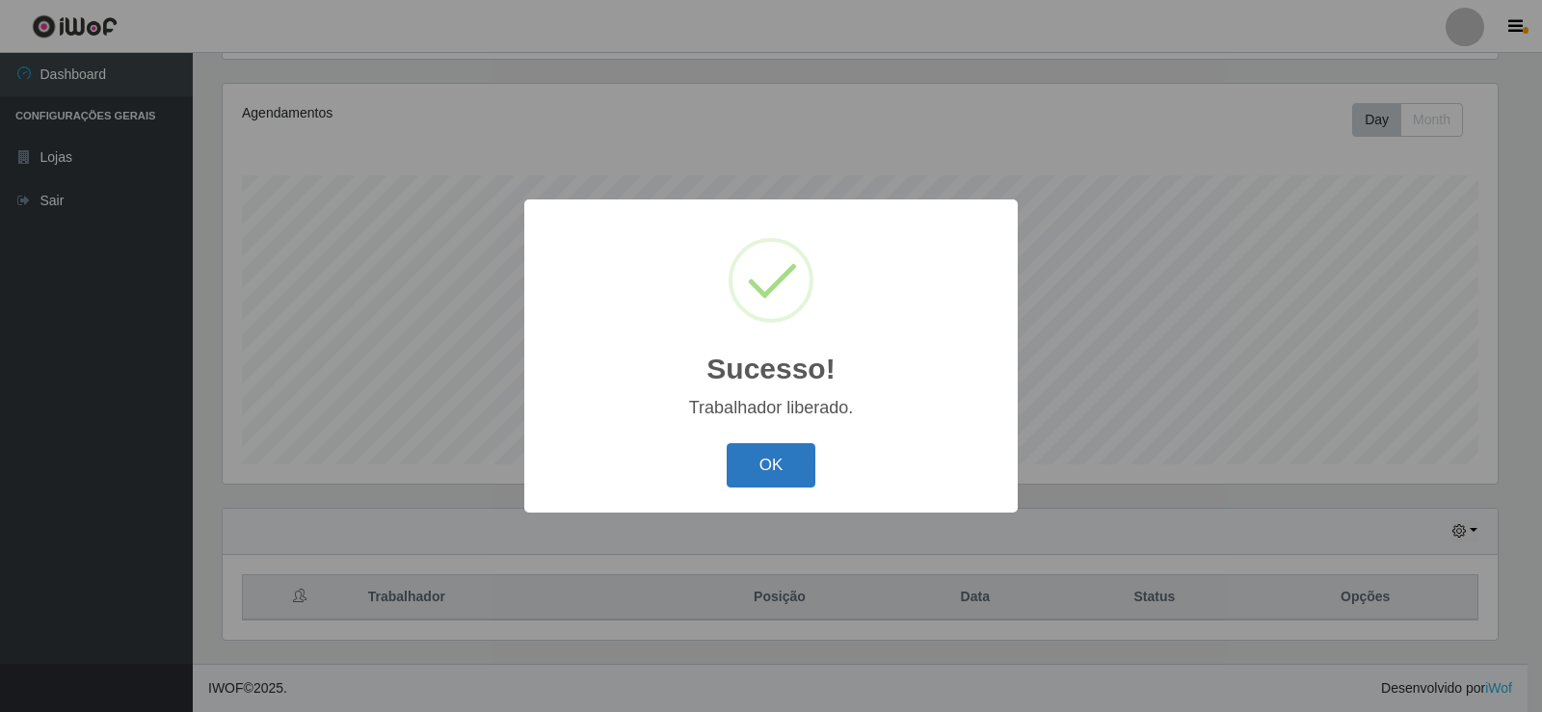
click at [757, 464] on button "OK" at bounding box center [772, 465] width 90 height 45
